Goal: Check status: Check status

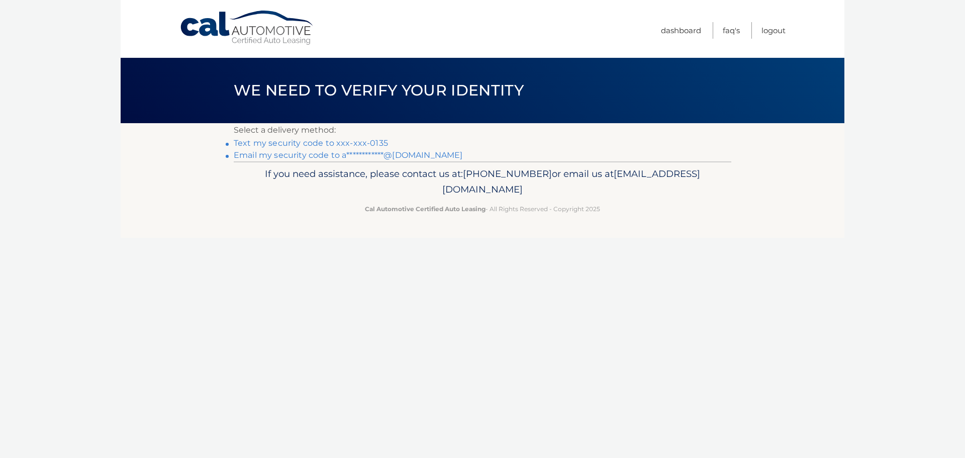
click at [298, 142] on link "Text my security code to xxx-xxx-0135" at bounding box center [311, 143] width 154 height 10
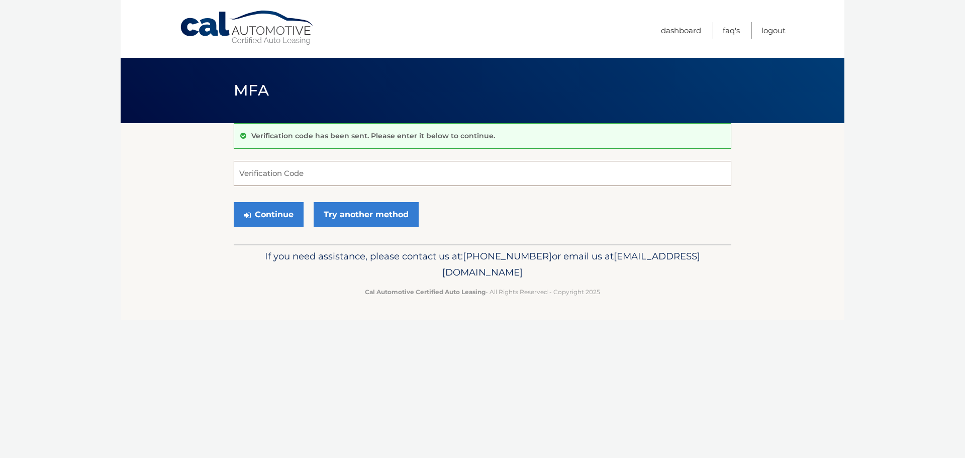
click at [288, 177] on input "Verification Code" at bounding box center [483, 173] width 498 height 25
type input "457509"
click at [269, 211] on button "Continue" at bounding box center [269, 214] width 70 height 25
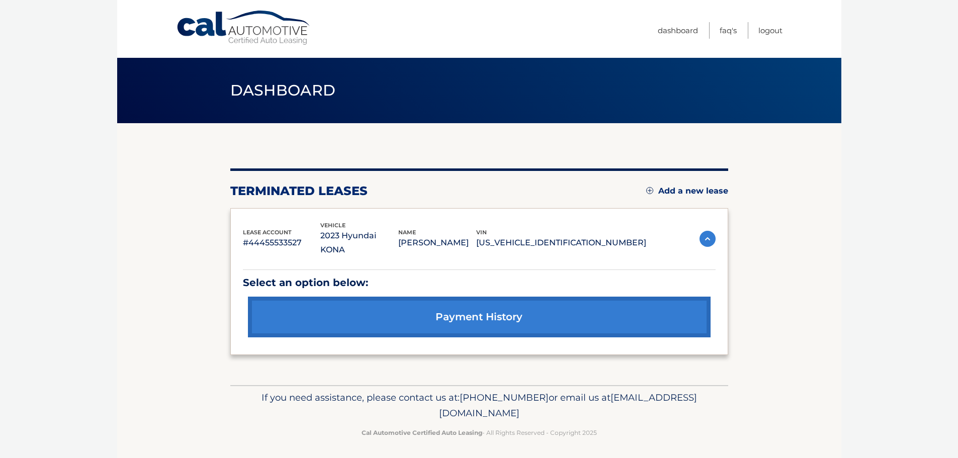
click at [507, 320] on link "payment history" at bounding box center [479, 317] width 463 height 41
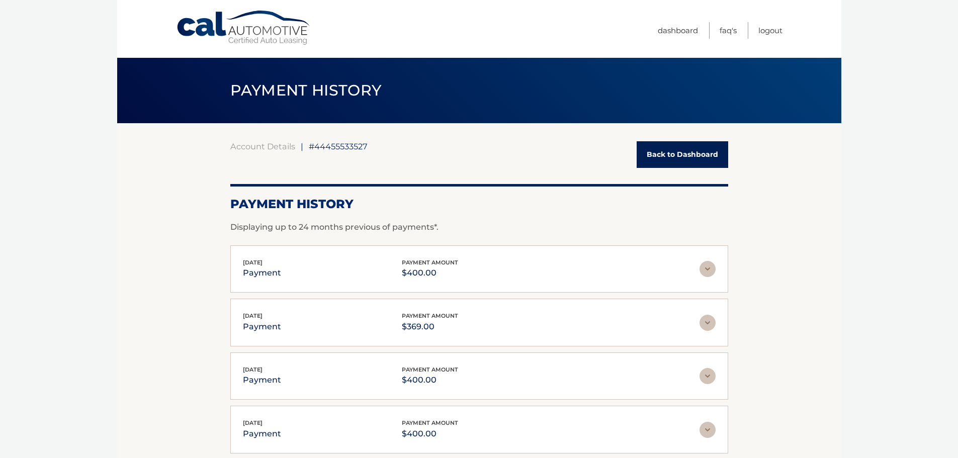
click at [680, 152] on link "Back to Dashboard" at bounding box center [683, 154] width 92 height 27
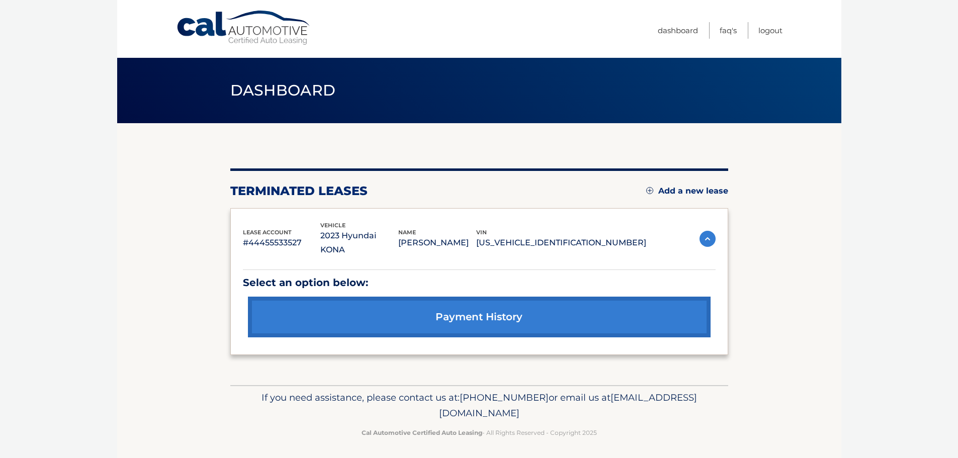
click at [706, 239] on img at bounding box center [707, 239] width 16 height 16
